Goal: Transaction & Acquisition: Subscribe to service/newsletter

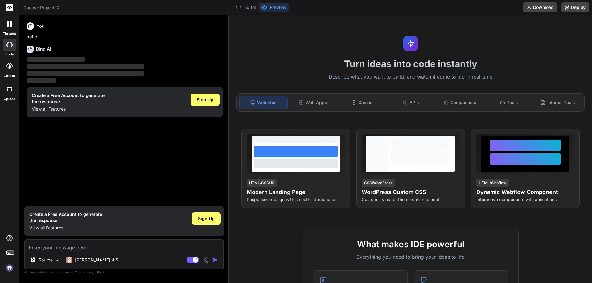
type textarea "x"
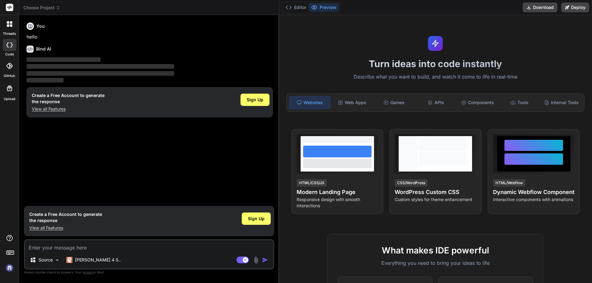
drag, startPoint x: 208, startPoint y: 135, endPoint x: 268, endPoint y: 136, distance: 60.7
click at [268, 136] on div "Bind AI Web Search Created with Pixso. Code Generator You hello Bind AI ‌ ‌ ‌ ‌…" at bounding box center [149, 149] width 260 height 268
click at [66, 248] on textarea at bounding box center [149, 245] width 248 height 11
type textarea "c"
type textarea "x"
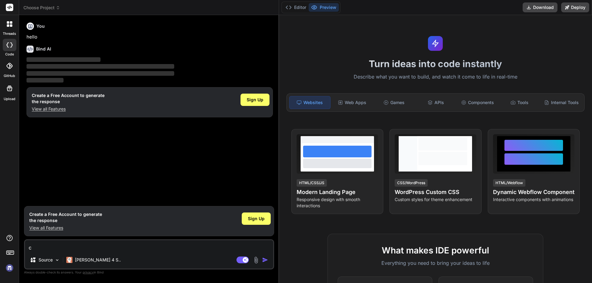
type textarea "cr"
type textarea "x"
type textarea "cre"
type textarea "x"
type textarea "crea"
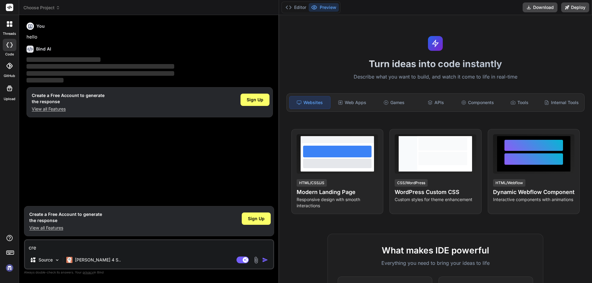
type textarea "x"
type textarea "creat"
type textarea "x"
type textarea "create"
type textarea "x"
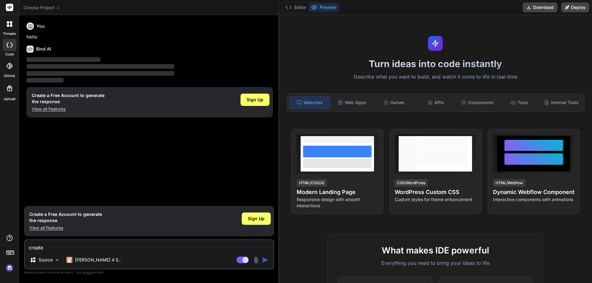
type textarea "create"
type textarea "x"
type textarea "create a"
type textarea "x"
type textarea "create an"
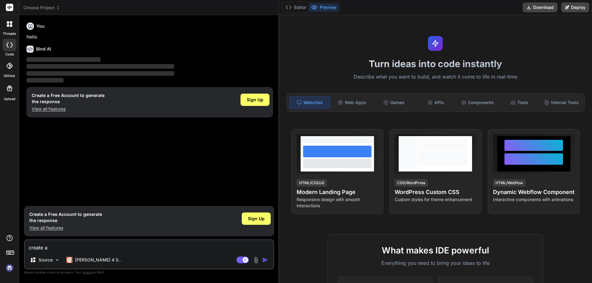
type textarea "x"
type textarea "create an"
type textarea "x"
type textarea "create an a"
type textarea "x"
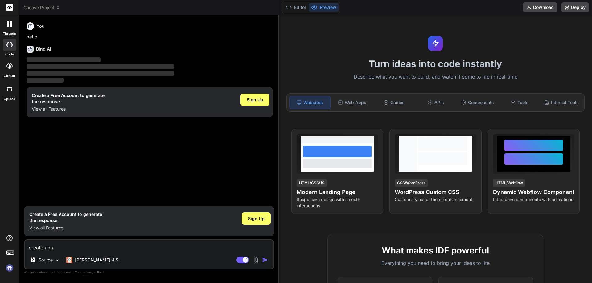
type textarea "create an an"
type textarea "x"
type textarea "create an ang"
type textarea "x"
type textarea "create an angu"
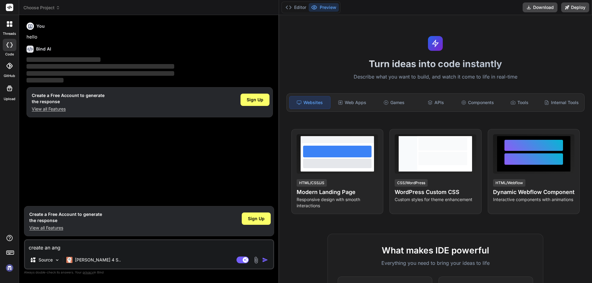
type textarea "x"
type textarea "create an angul"
type textarea "x"
type textarea "create an angula"
type textarea "x"
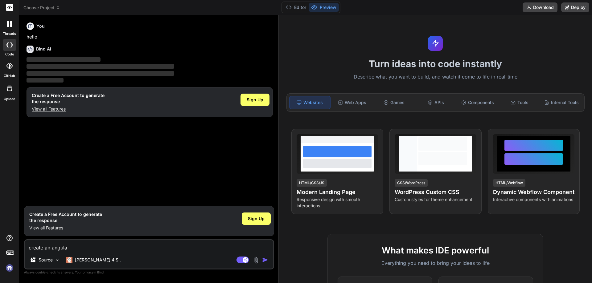
type textarea "create an angular"
type textarea "x"
type textarea "create an angular"
type textarea "x"
type textarea "create an angular a"
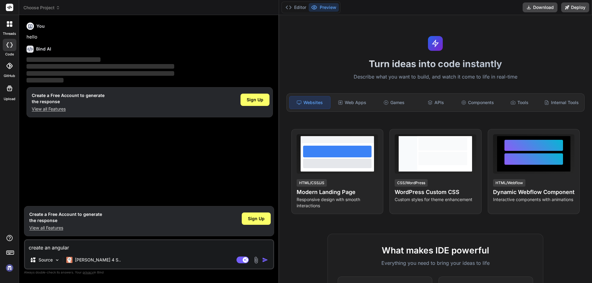
type textarea "x"
type textarea "create an angular ap"
type textarea "x"
type textarea "create an angular app"
type textarea "x"
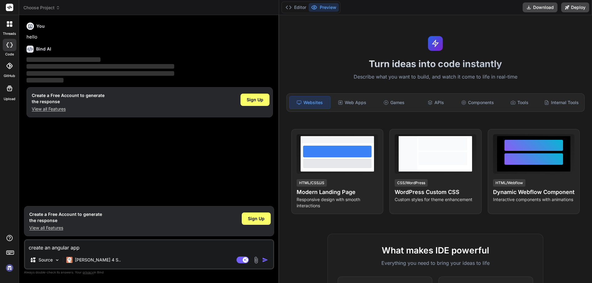
type textarea "create an angular app;"
type textarea "x"
type textarea "create an angular app;i"
type textarea "x"
type textarea "create an angular app;ic"
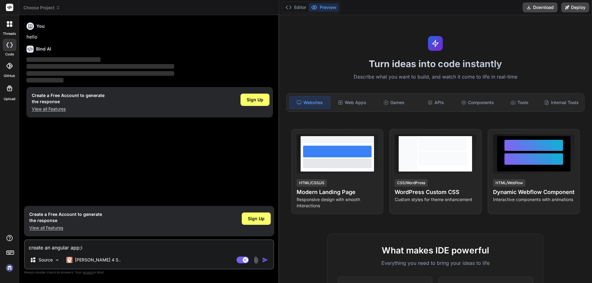
type textarea "x"
type textarea "create an angular app;ica"
type textarea "x"
type textarea "create an angular app;icat"
type textarea "x"
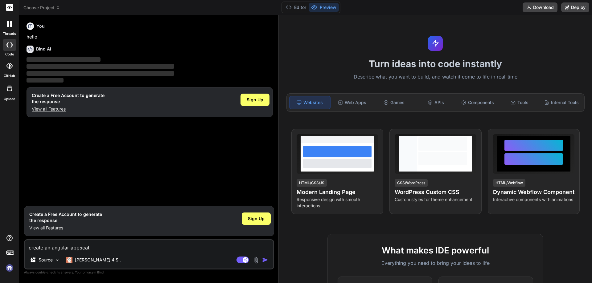
type textarea "create an angular app;icati"
type textarea "x"
type textarea "create an angular app;icatio"
type textarea "x"
type textarea "create an angular app;ication"
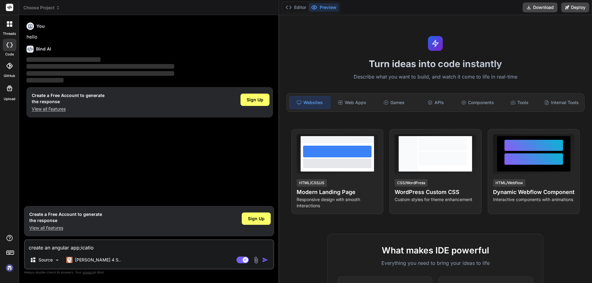
type textarea "x"
type textarea "create an angular app;icatio"
type textarea "x"
type textarea "create an angular app;icati"
type textarea "x"
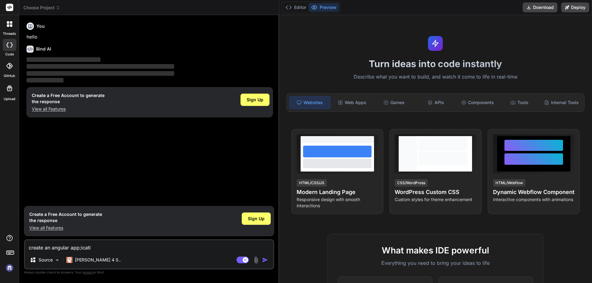
type textarea "create an angular app;icat"
type textarea "x"
type textarea "create an angular app;ica"
type textarea "x"
type textarea "create an angular app;ic"
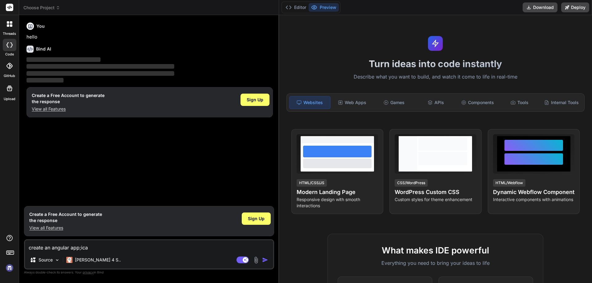
type textarea "x"
type textarea "create an angular app;i"
type textarea "x"
type textarea "create an angular app;"
type textarea "x"
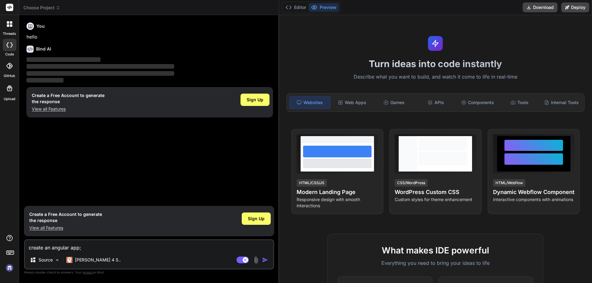
type textarea "create an angular app"
type textarea "x"
type textarea "create an angular app;"
type textarea "x"
type textarea "create an angular app"
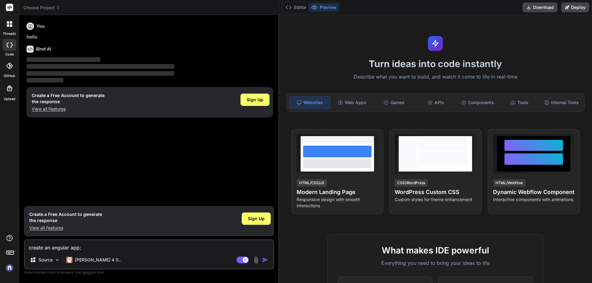
type textarea "x"
type textarea "create an angular appl"
type textarea "x"
type textarea "create an angular appli"
type textarea "x"
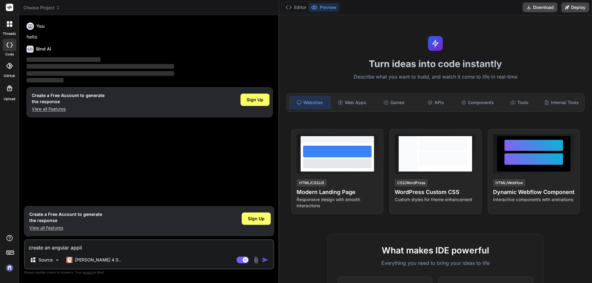
type textarea "create an angular applic"
type textarea "x"
type textarea "create an angular applica"
type textarea "x"
type textarea "create an angular applicat"
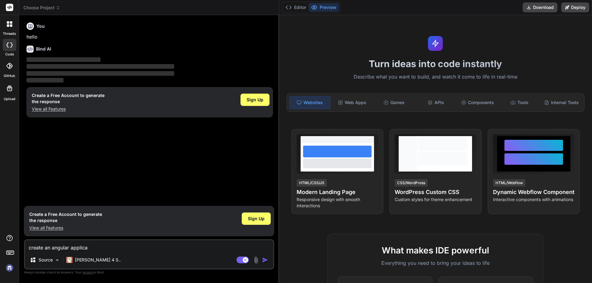
type textarea "x"
type textarea "create an angular applicati"
type textarea "x"
type textarea "create an angular applicatio"
type textarea "x"
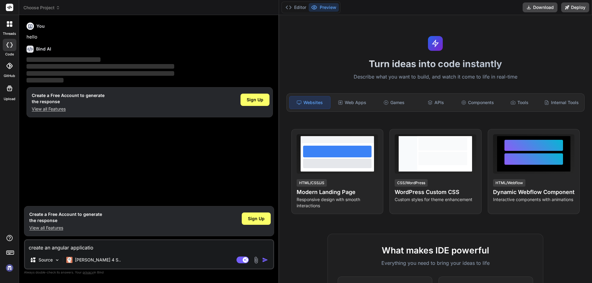
type textarea "create an angular application"
type textarea "x"
type textarea "create an angular application"
type textarea "x"
type textarea "create an angular application t"
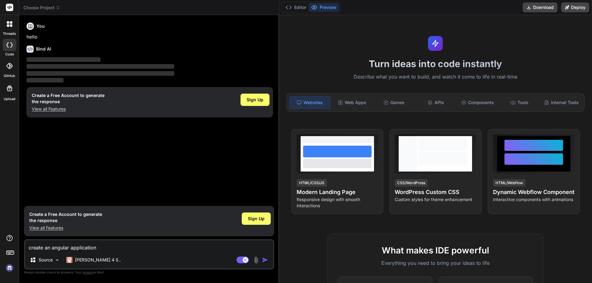
type textarea "x"
type textarea "create an angular application to"
type textarea "x"
type textarea "create an angular application to"
type textarea "x"
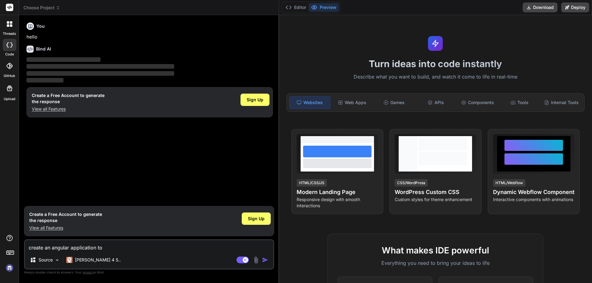
type textarea "create an angular application to s"
type textarea "x"
type textarea "create an angular application to sh"
type textarea "x"
type textarea "create an angular application to sho"
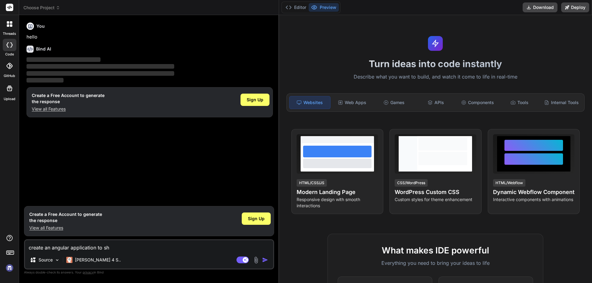
type textarea "x"
type textarea "create an angular application to show"
type textarea "x"
type textarea "create an angular application to show"
type textarea "x"
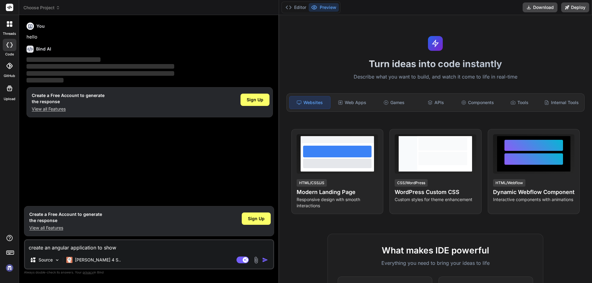
type textarea "create an angular application to show"
type textarea "x"
type textarea "create an angular application to sho"
type textarea "x"
type textarea "create an angular application to sh"
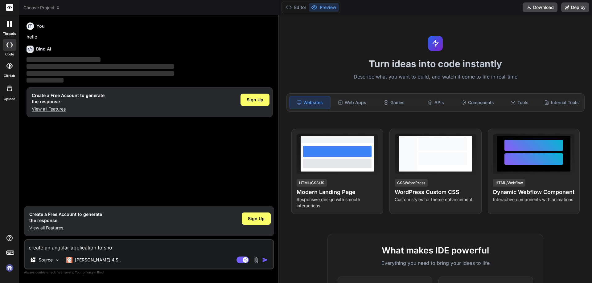
type textarea "x"
type textarea "create an angular application to s"
type textarea "x"
type textarea "create an angular application to"
type textarea "x"
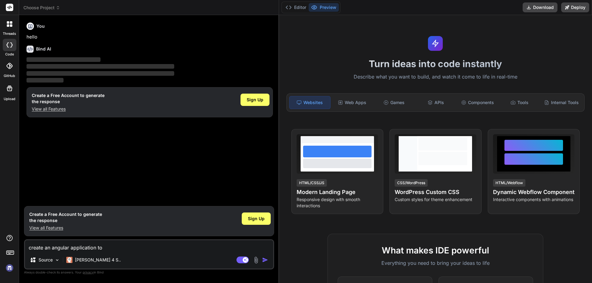
type textarea "create an angular application to"
type textarea "x"
type textarea "create an angular application t"
type textarea "x"
type textarea "create an angular application"
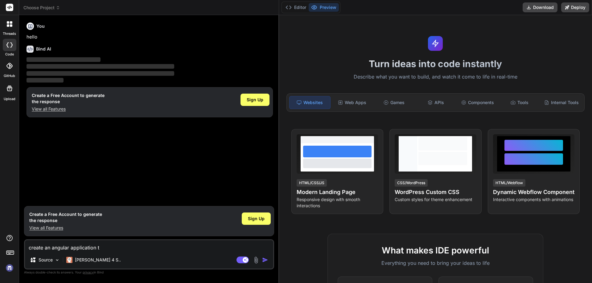
type textarea "x"
type textarea "create an angular application w"
type textarea "x"
type textarea "create an angular application wh"
type textarea "x"
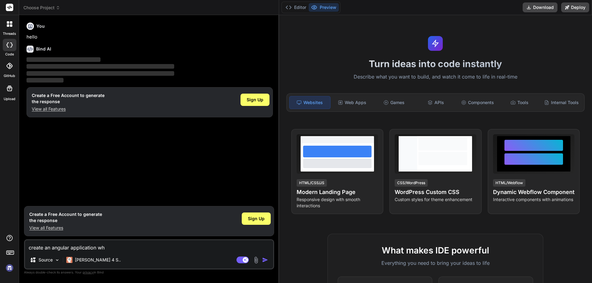
type textarea "create an angular application whi"
type textarea "x"
type textarea "create an angular application whic"
type textarea "x"
type textarea "create an angular application which"
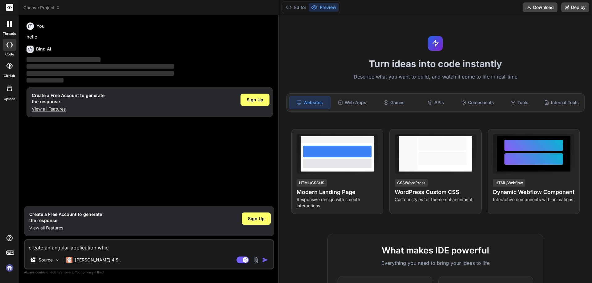
type textarea "x"
type textarea "create an angular application which"
type textarea "x"
type textarea "create an angular application which b"
type textarea "x"
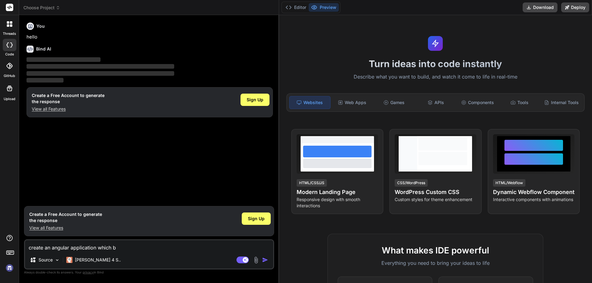
type textarea "create an angular application which bo"
type textarea "x"
type textarea "create an angular application which bol"
type textarea "x"
type textarea "create an angular application which bo"
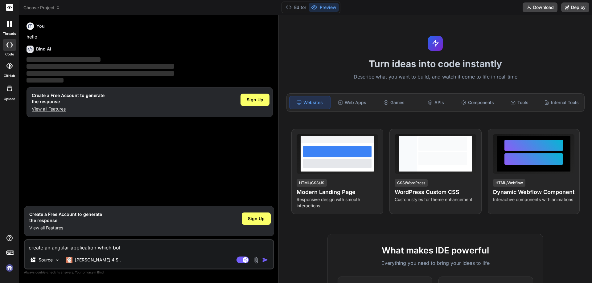
type textarea "x"
type textarea "create an angular application which b"
type textarea "x"
type textarea "create an angular application which bl"
type textarea "x"
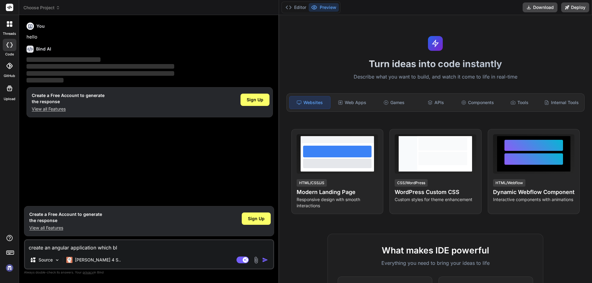
type textarea "create an angular application which blo"
type textarea "x"
type textarea "create an angular application which blog"
type textarea "x"
type textarea "create an angular application which blog"
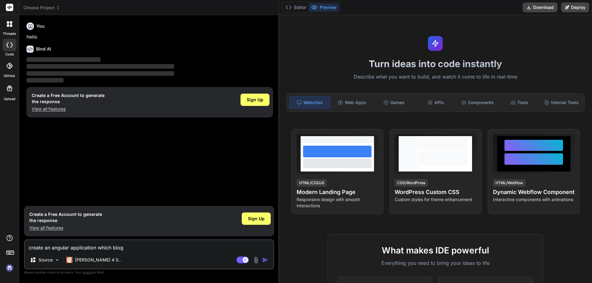
type textarea "x"
type textarea "create an angular application which blog f"
type textarea "x"
type textarea "create an angular application which blog fu"
type textarea "x"
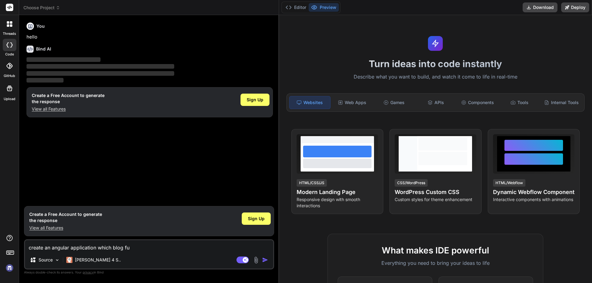
type textarea "create an angular application which blog fun"
type textarea "x"
type textarea "create an angular application which blog func"
type textarea "x"
type textarea "create an angular application which blog funct"
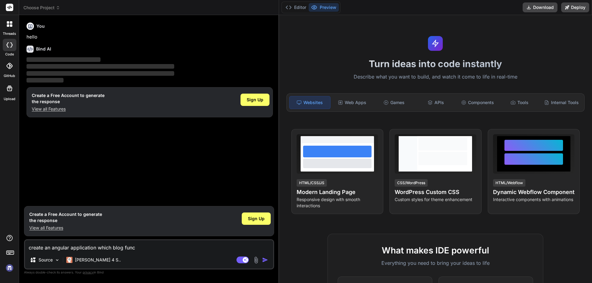
type textarea "x"
type textarea "create an angular application which blog functi"
type textarea "x"
type textarea "create an angular application which blog functio"
type textarea "x"
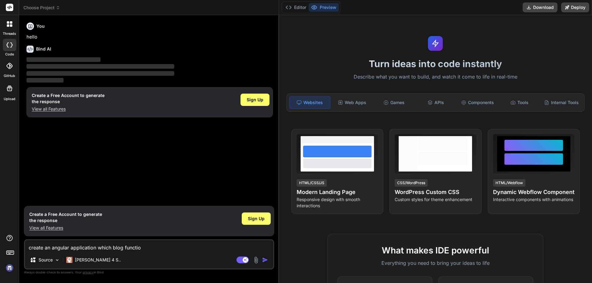
type textarea "create an angular application which blog function"
type textarea "x"
type textarea "create an angular application which blog functiona"
type textarea "x"
type textarea "create an angular application which blog functional"
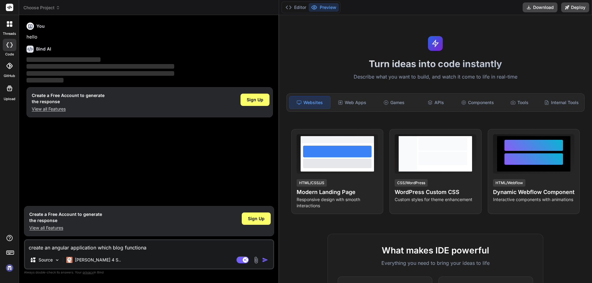
type textarea "x"
type textarea "create an angular application which blog functionali"
type textarea "x"
type textarea "create an angular application which blog functionalit"
type textarea "x"
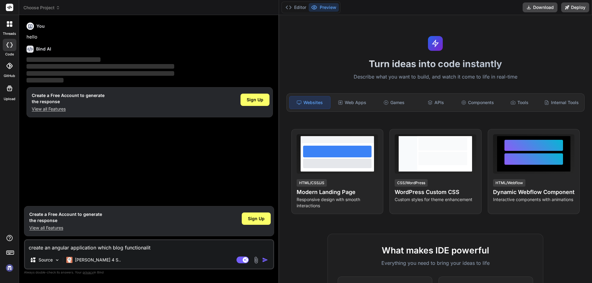
type textarea "create an angular application which blog functionality"
type textarea "x"
type textarea "create an angular application which blog functionality"
type textarea "x"
type textarea "create an angular application which blog functionality"
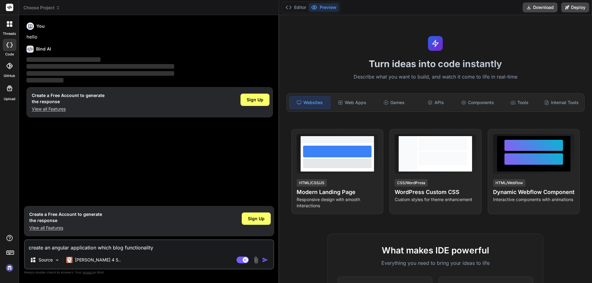
type textarea "x"
type textarea "create an angular application which h blog functionality"
type textarea "x"
type textarea "create an angular application which ha blog functionality"
type textarea "x"
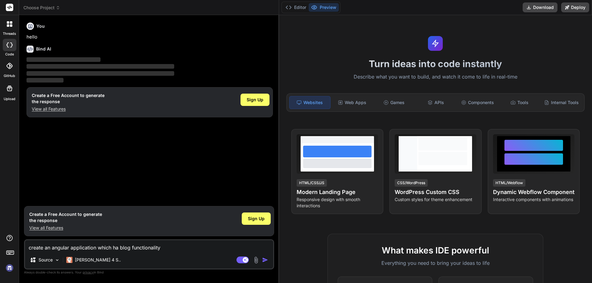
type textarea "create an angular application which hav blog functionality"
type textarea "x"
type textarea "create an angular application which have blog functionality"
type textarea "x"
type textarea "create an angular application which have blog functionality"
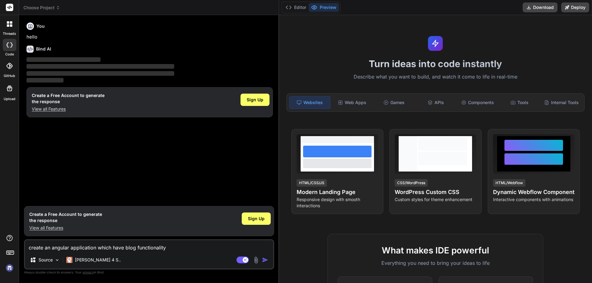
type textarea "x"
type textarea "create an angular application which have blog functionality a"
click at [266, 259] on img "button" at bounding box center [265, 260] width 6 height 6
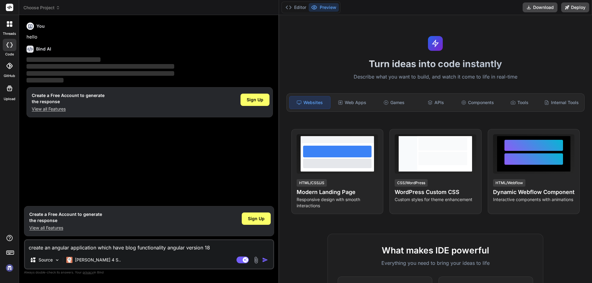
click at [266, 259] on img "button" at bounding box center [265, 260] width 6 height 6
click at [74, 259] on div "[PERSON_NAME] 4 S.." at bounding box center [93, 260] width 55 height 6
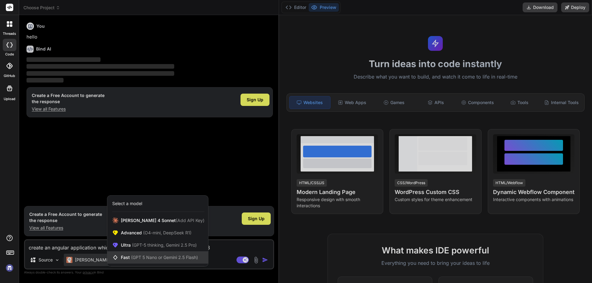
click at [123, 258] on span "Fast (GPT 5 Nano or Gemini 2.5 Flash)" at bounding box center [159, 257] width 77 height 6
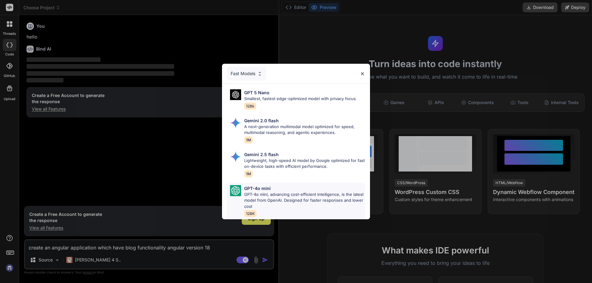
click at [262, 194] on p "GPT-4o mini, advancing cost-efficient intelligence, is the latest model from Op…" at bounding box center [304, 201] width 121 height 18
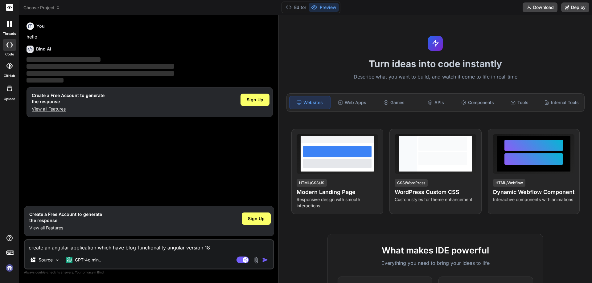
click at [264, 259] on img "button" at bounding box center [265, 260] width 6 height 6
click at [258, 218] on span "Sign Up" at bounding box center [256, 219] width 17 height 6
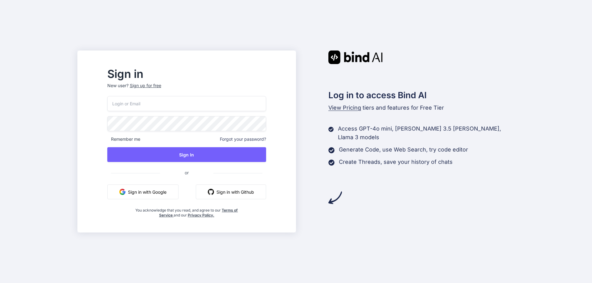
click at [148, 103] on input "email" at bounding box center [186, 103] width 159 height 15
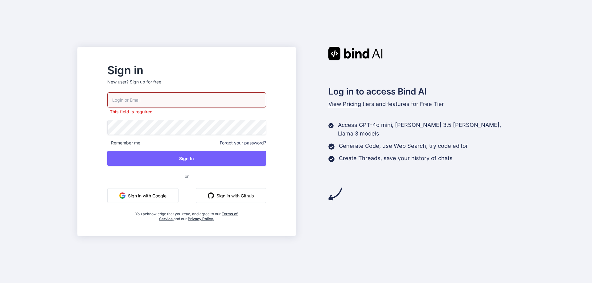
paste input "[EMAIL_ADDRESS][DOMAIN_NAME]"
type input "[EMAIL_ADDRESS][DOMAIN_NAME]"
click at [151, 82] on div "Sign in New user? Sign up for free" at bounding box center [186, 78] width 159 height 27
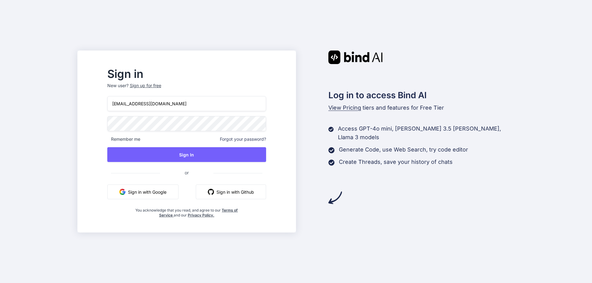
click at [152, 87] on div "Sign up for free" at bounding box center [145, 86] width 31 height 6
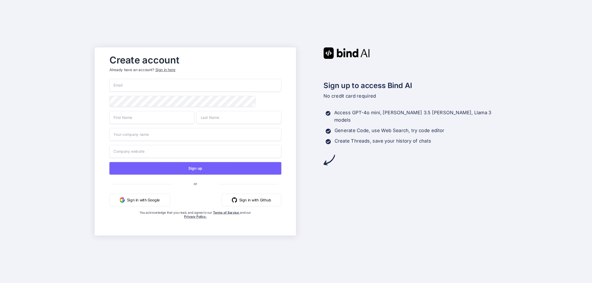
click at [144, 88] on input "email" at bounding box center [195, 85] width 172 height 13
paste input "[EMAIL_ADDRESS][DOMAIN_NAME]"
type input "[EMAIL_ADDRESS][DOMAIN_NAME]"
click at [136, 117] on input "text" at bounding box center [151, 117] width 85 height 13
type input "David"
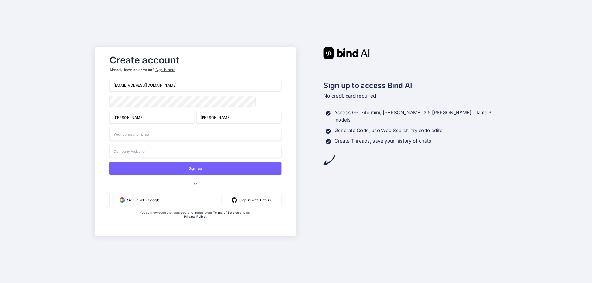
type input "Kenn"
click at [140, 134] on input "text" at bounding box center [195, 134] width 172 height 13
type input "Chetna"
click at [150, 153] on input "text" at bounding box center [195, 151] width 172 height 13
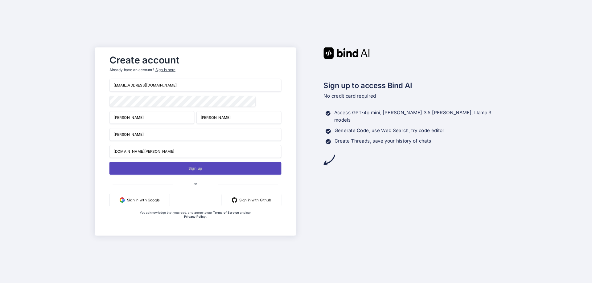
type input "www.chetna.com"
click at [141, 166] on button "Sign up" at bounding box center [195, 168] width 172 height 13
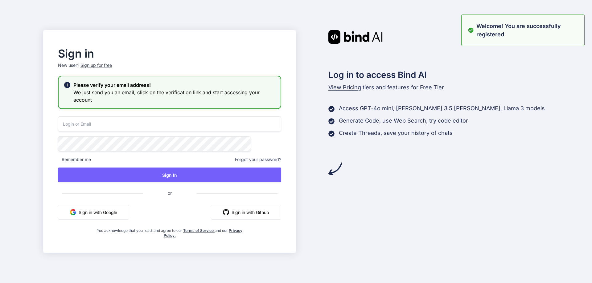
click at [120, 124] on input "email" at bounding box center [169, 123] width 223 height 15
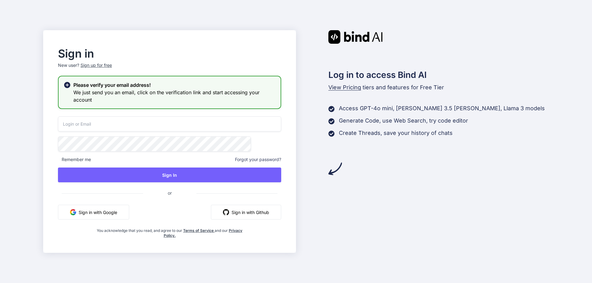
paste input "[EMAIL_ADDRESS][DOMAIN_NAME]"
type input "[EMAIL_ADDRESS][DOMAIN_NAME]"
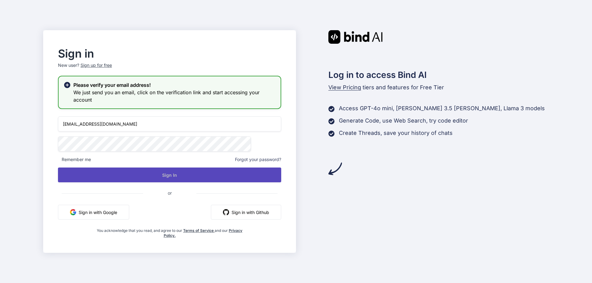
click at [151, 175] on div "dk7588@yopmail.com Remember me Forgot your password? Sign In or Sign in with Go…" at bounding box center [169, 177] width 223 height 122
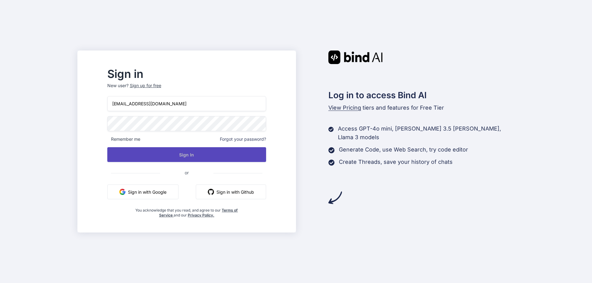
click at [184, 152] on button "Sign In" at bounding box center [186, 154] width 159 height 15
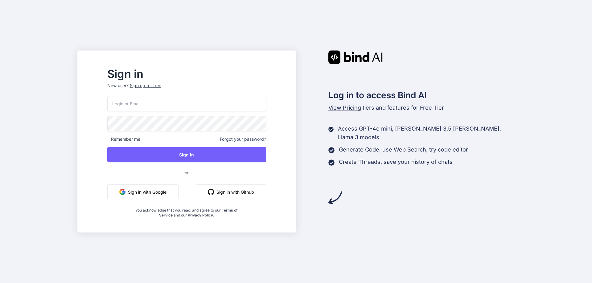
click at [166, 110] on input "email" at bounding box center [186, 103] width 159 height 15
paste input "[EMAIL_ADDRESS][DOMAIN_NAME]"
type input "[EMAIL_ADDRESS][DOMAIN_NAME]"
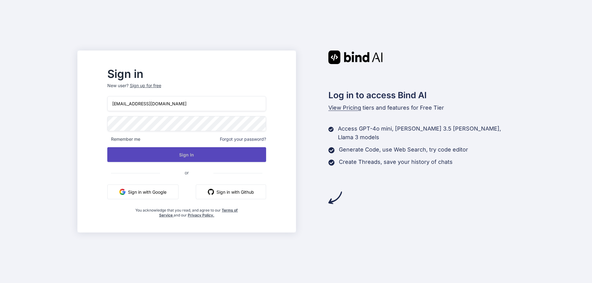
click at [181, 157] on button "Sign In" at bounding box center [186, 154] width 159 height 15
